Goal: Transaction & Acquisition: Obtain resource

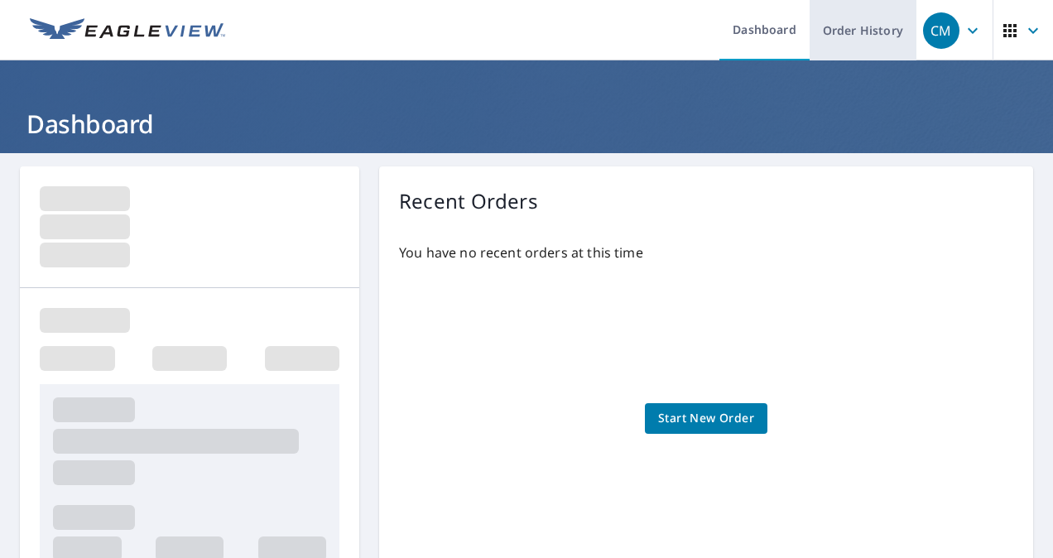
click at [843, 27] on link "Order History" at bounding box center [863, 30] width 107 height 60
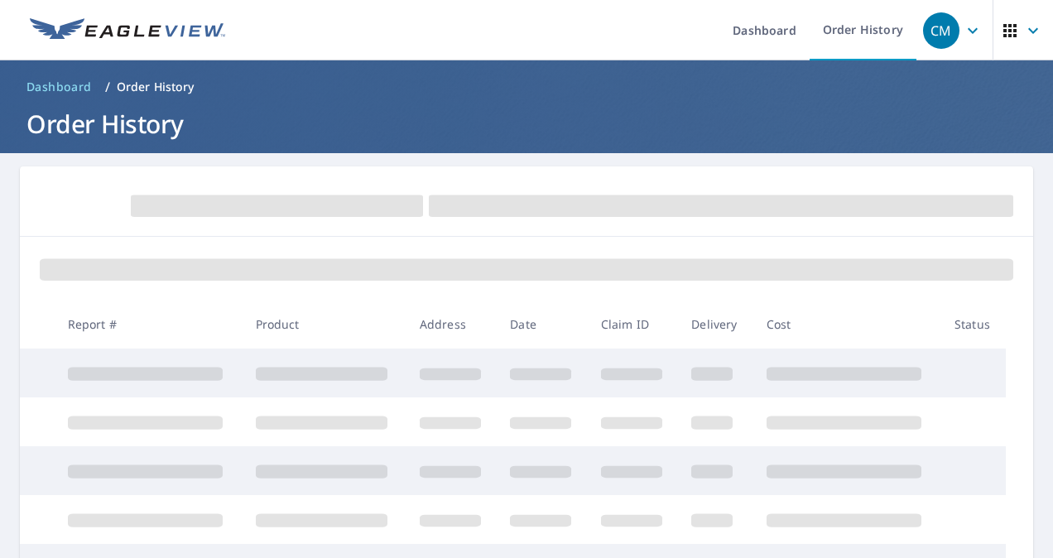
click at [376, 232] on div at bounding box center [526, 201] width 1013 height 70
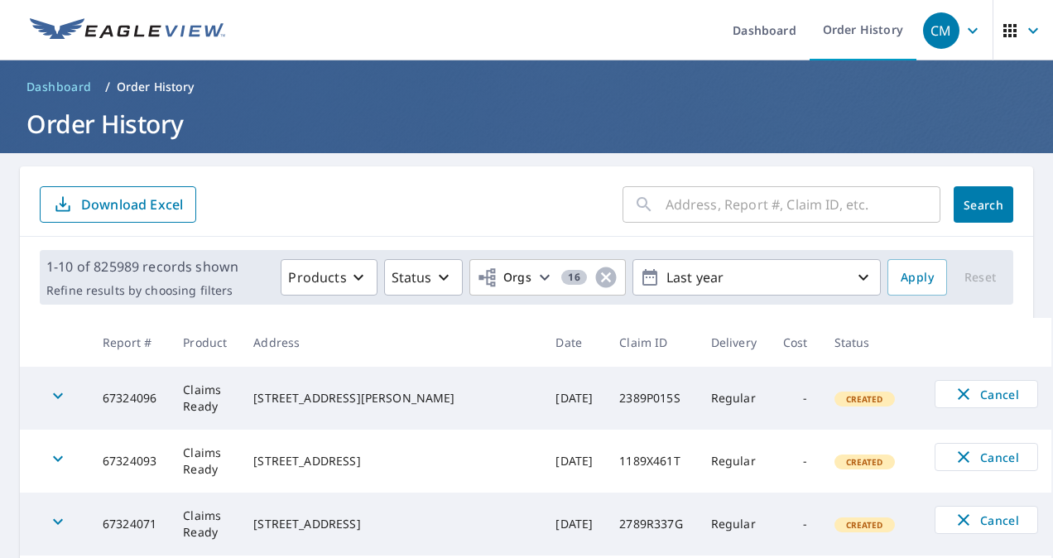
click at [682, 208] on input "text" at bounding box center [802, 204] width 275 height 46
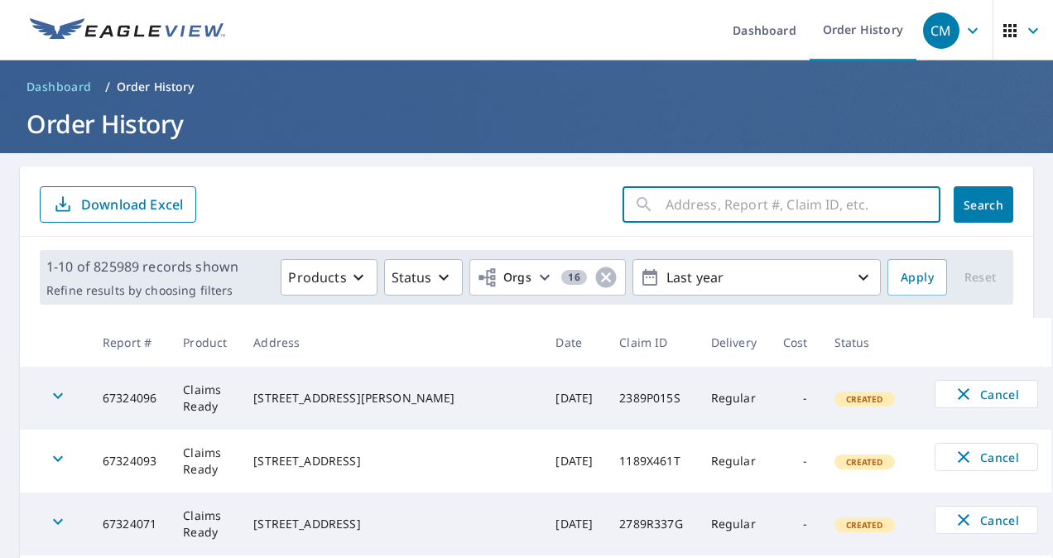
paste input "[STREET_ADDRESS][US_STATE]"
type input "[STREET_ADDRESS][US_STATE]"
click at [967, 202] on span "Search" at bounding box center [983, 205] width 33 height 16
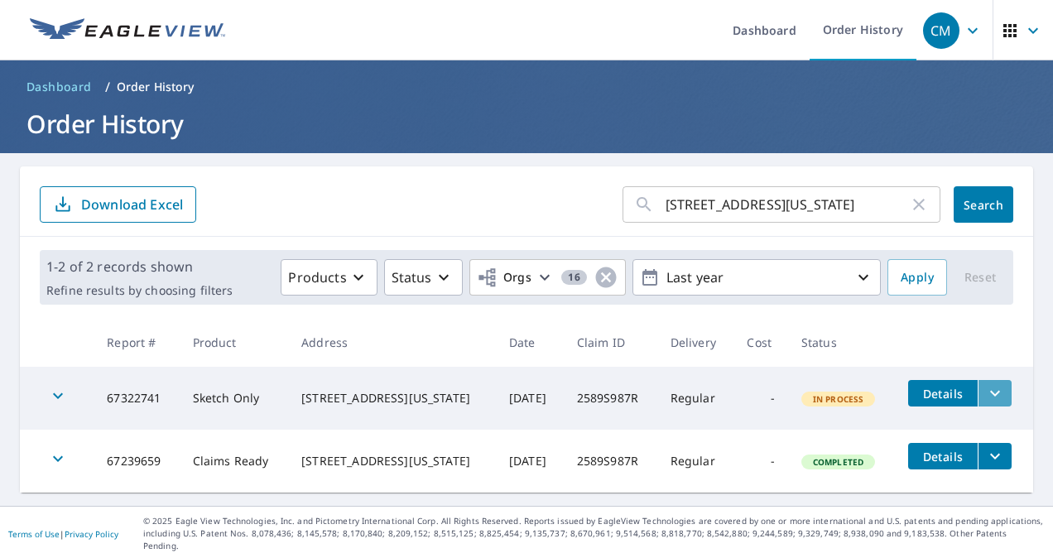
click at [990, 391] on icon "filesDropdownBtn-67322741" at bounding box center [995, 394] width 10 height 6
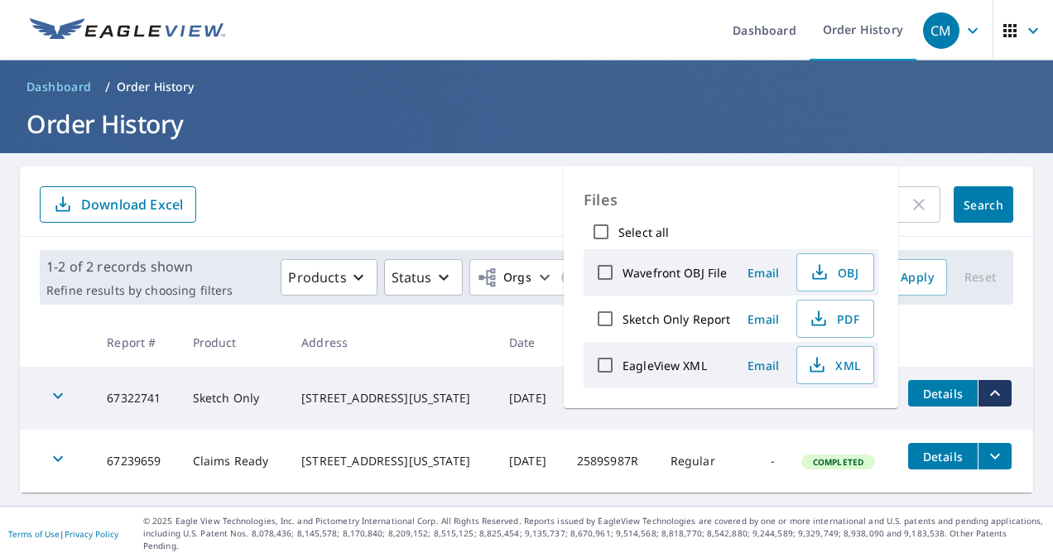
click at [950, 344] on th at bounding box center [964, 342] width 138 height 49
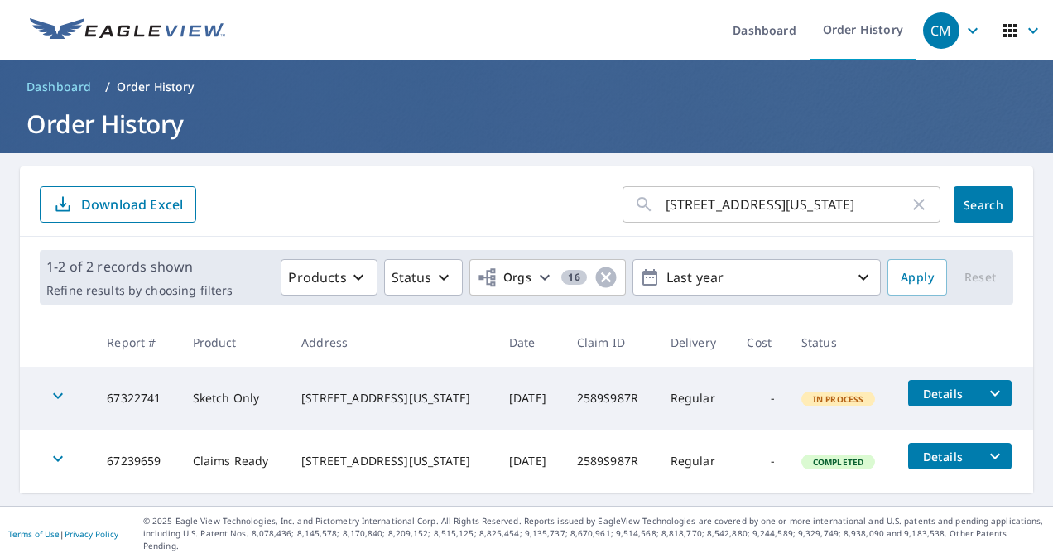
click at [985, 452] on icon "filesDropdownBtn-67239659" at bounding box center [995, 456] width 20 height 20
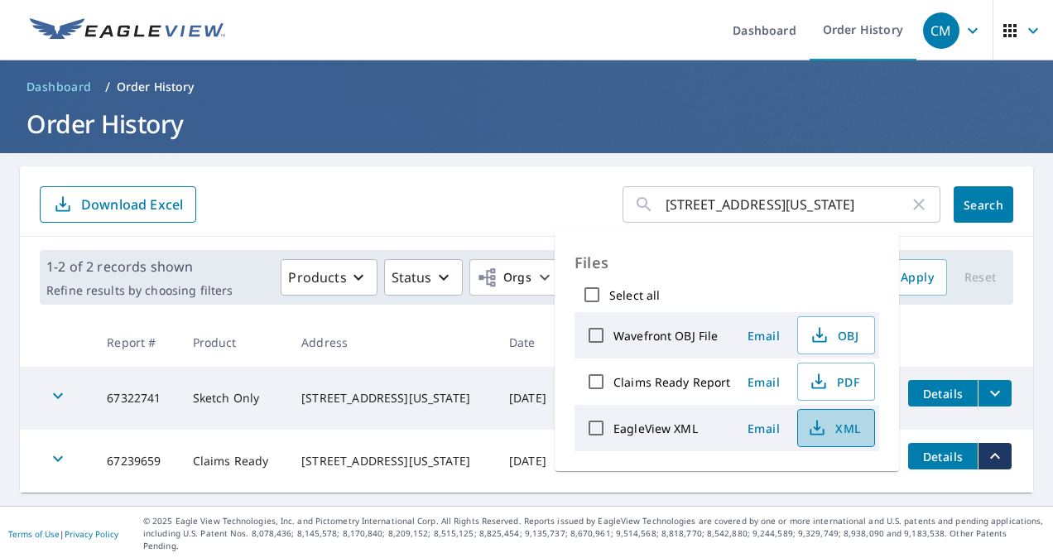
click at [824, 425] on span "XML" at bounding box center [834, 428] width 53 height 20
click at [761, 426] on span "Email" at bounding box center [764, 428] width 40 height 16
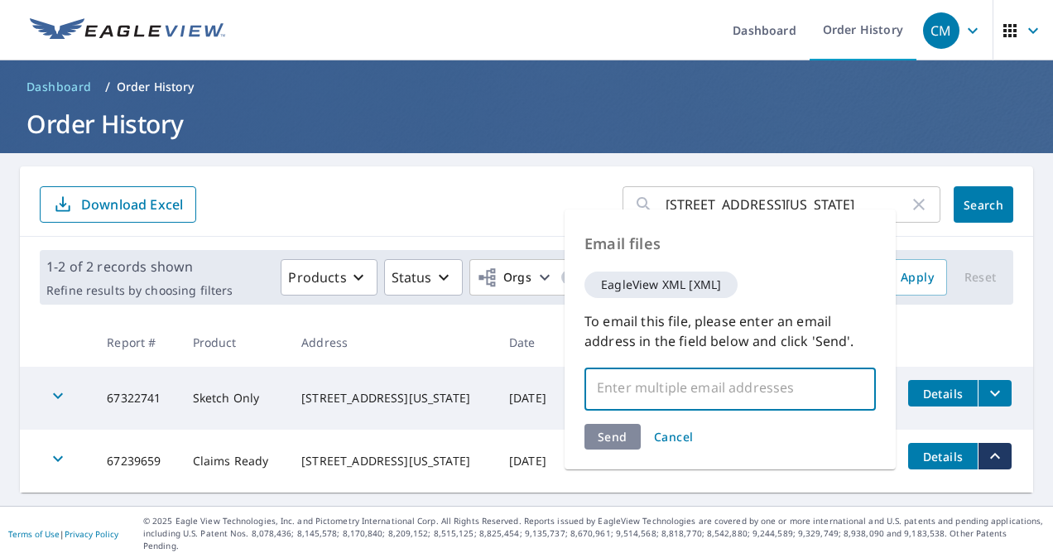
click at [652, 389] on input "text" at bounding box center [718, 387] width 252 height 31
type input "[PERSON_NAME][EMAIL_ADDRESS][PERSON_NAME][DOMAIN_NAME]"
click at [621, 433] on div "Send Cancel" at bounding box center [729, 437] width 291 height 26
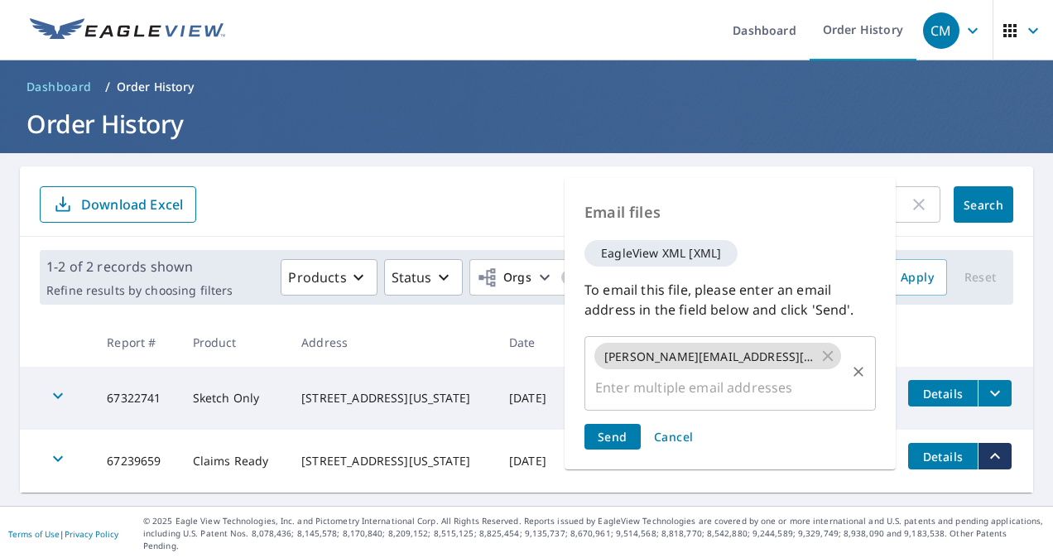
click at [773, 396] on input "text" at bounding box center [718, 387] width 252 height 31
click at [712, 391] on input "text" at bounding box center [718, 387] width 252 height 31
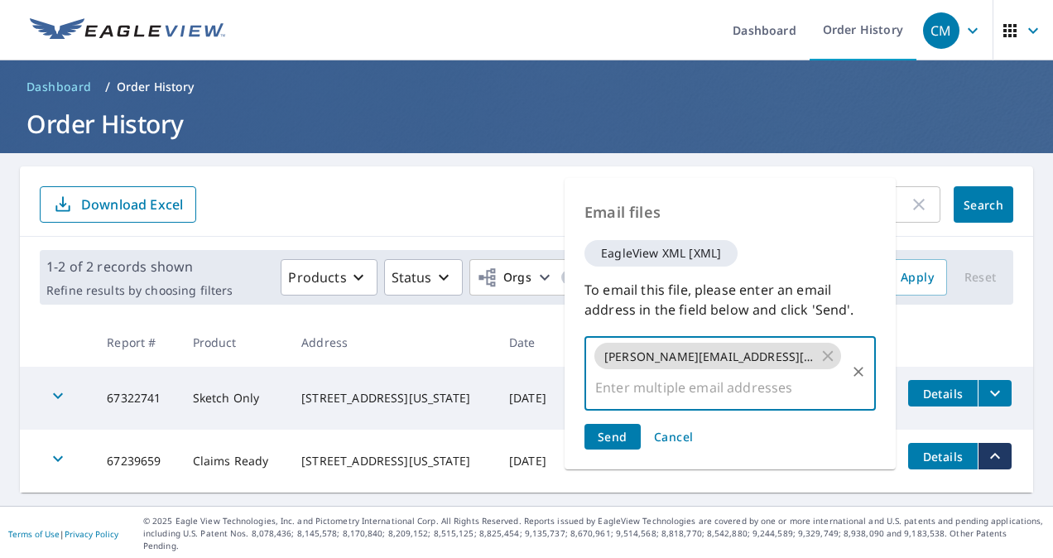
click at [622, 440] on span "Send" at bounding box center [613, 437] width 30 height 16
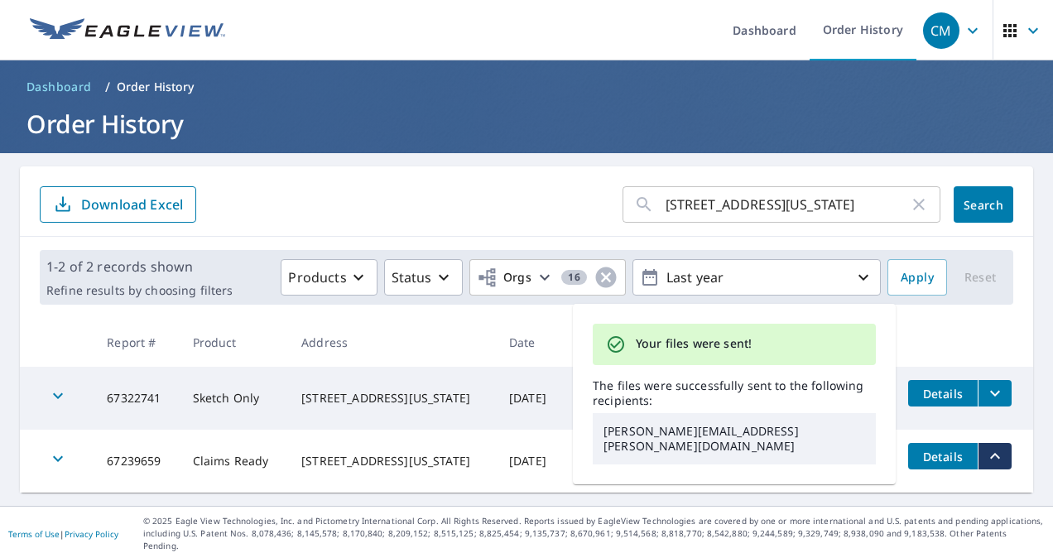
click at [501, 162] on main "[STREET_ADDRESS][US_STATE] ​ Search Download Excel 1-2 of 2 records shown Refin…" at bounding box center [526, 329] width 1053 height 353
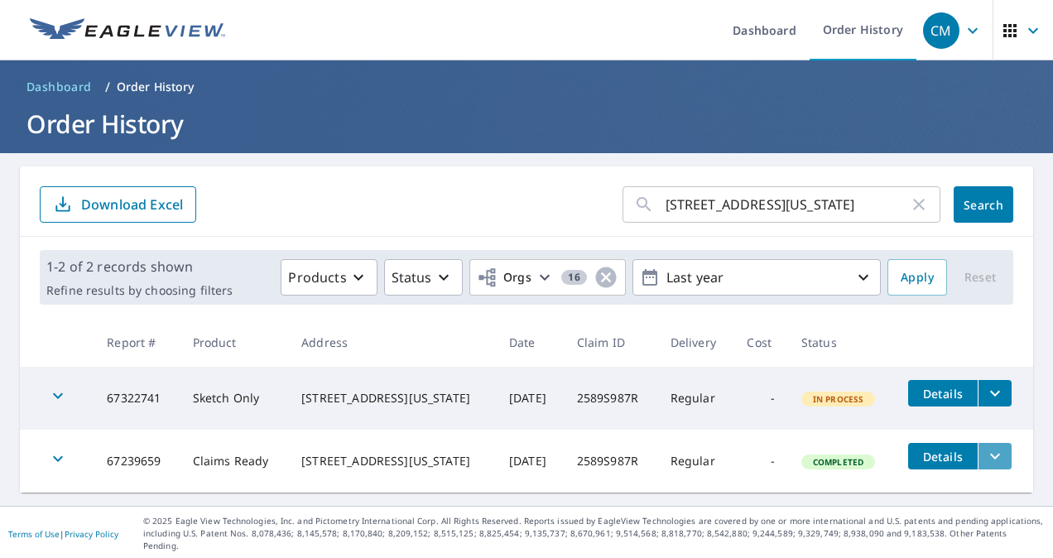
click at [985, 453] on icon "filesDropdownBtn-67239659" at bounding box center [995, 456] width 20 height 20
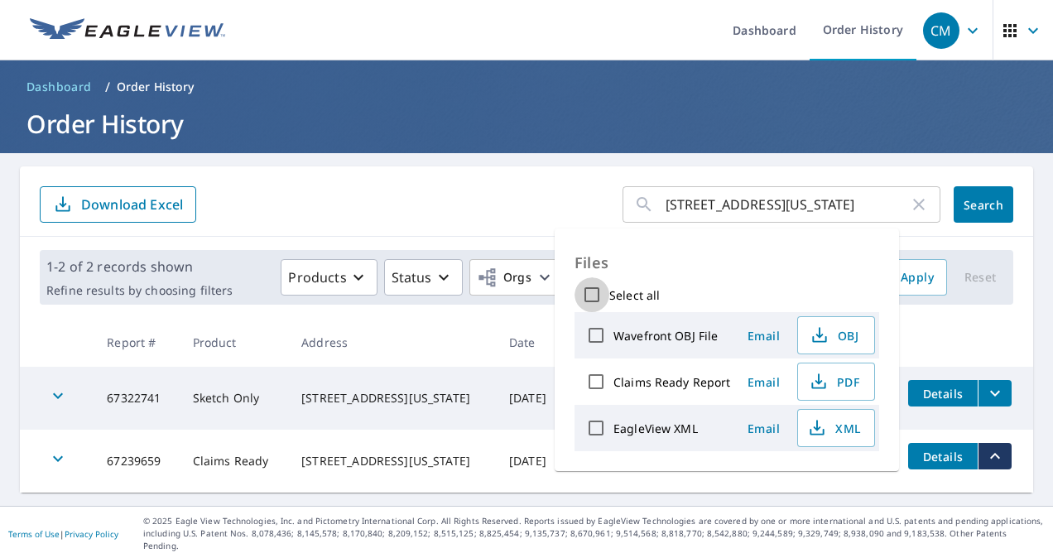
click at [591, 291] on input "Select all" at bounding box center [591, 294] width 35 height 35
checkbox input "true"
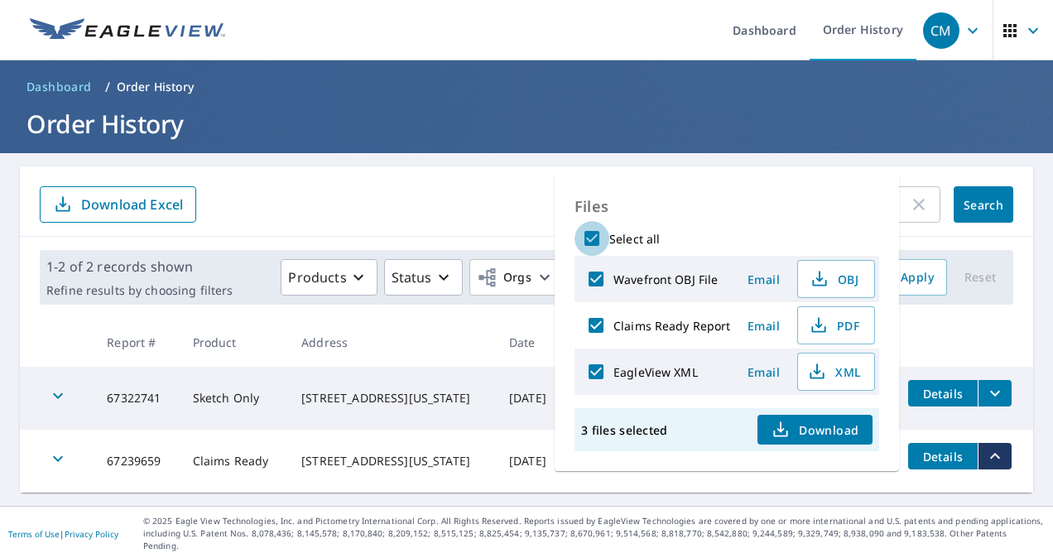
click at [585, 237] on input "Select all" at bounding box center [591, 238] width 35 height 35
checkbox input "false"
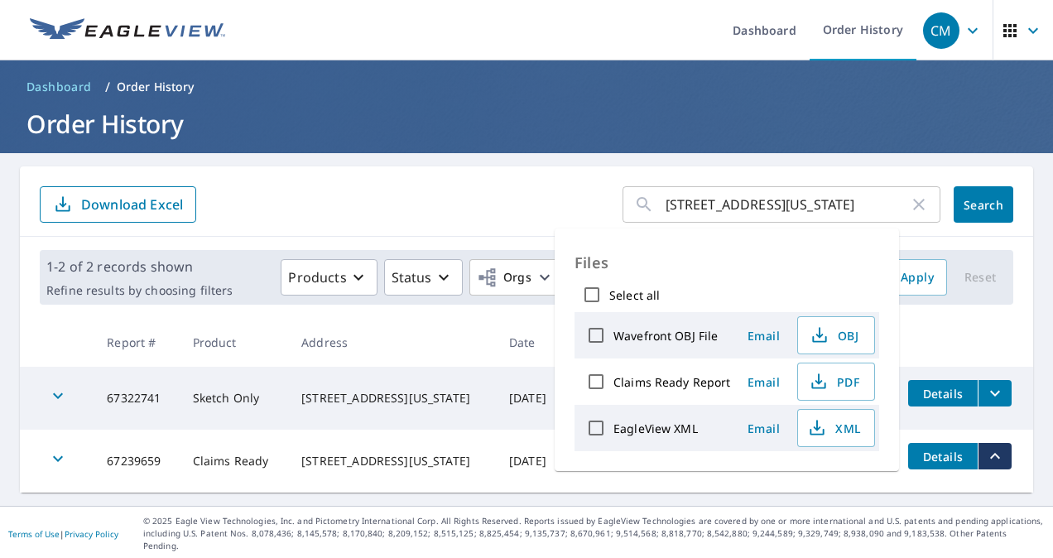
click at [449, 177] on div "[STREET_ADDRESS][US_STATE] ​ Search Download Excel" at bounding box center [526, 201] width 1013 height 70
